Goal: Navigation & Orientation: Find specific page/section

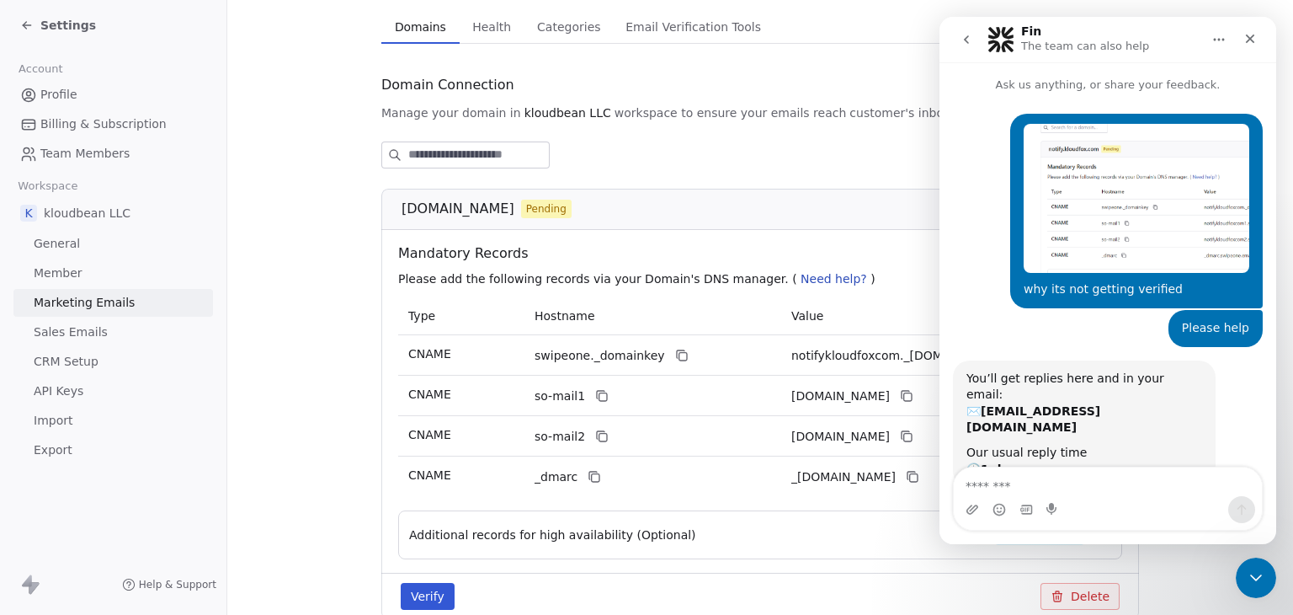
scroll to position [23, 0]
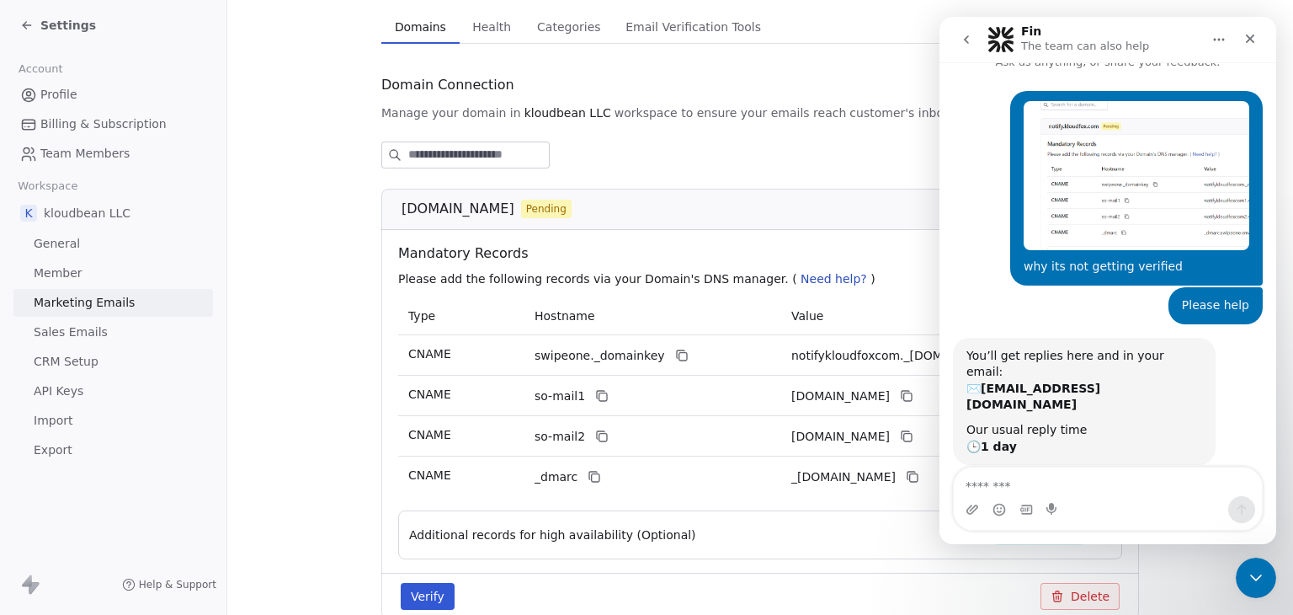
click at [1071, 476] on textarea "Message…" at bounding box center [1108, 481] width 308 height 29
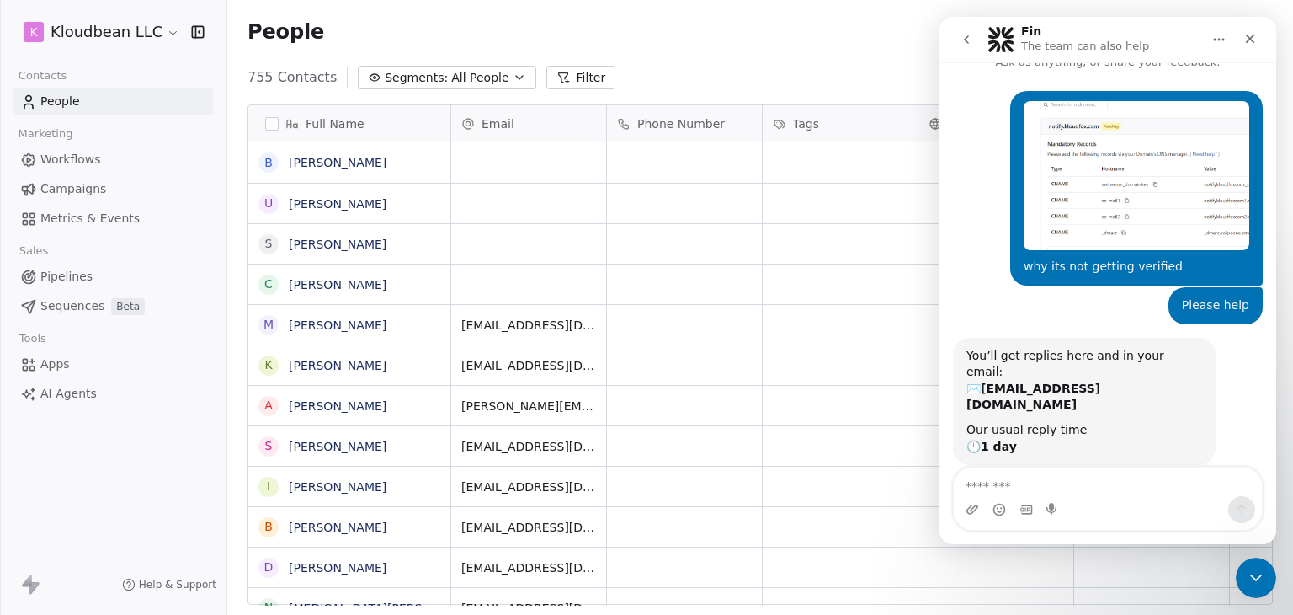
scroll to position [22, 0]
